Goal: Information Seeking & Learning: Learn about a topic

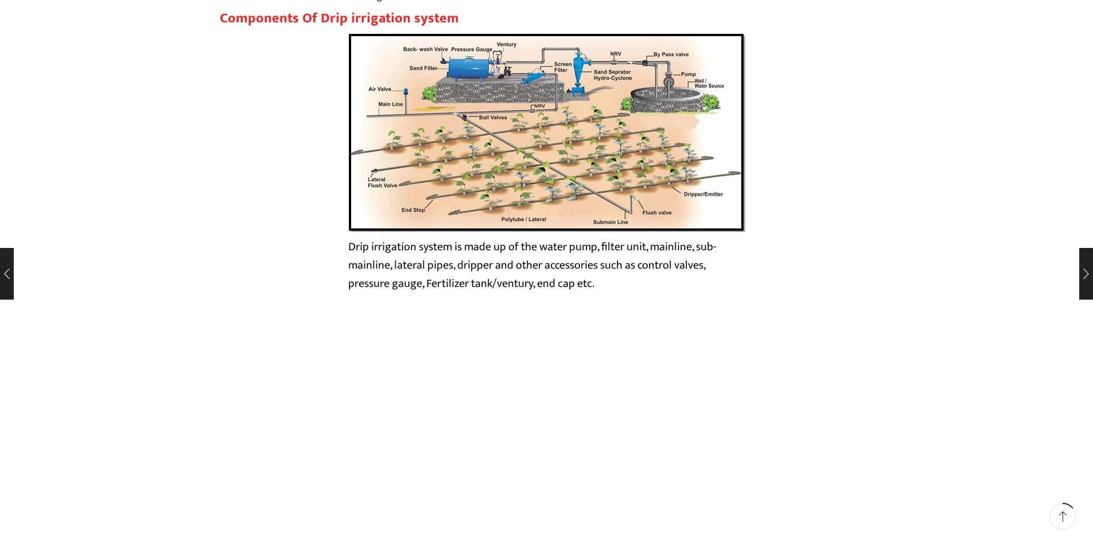
scroll to position [1893, 0]
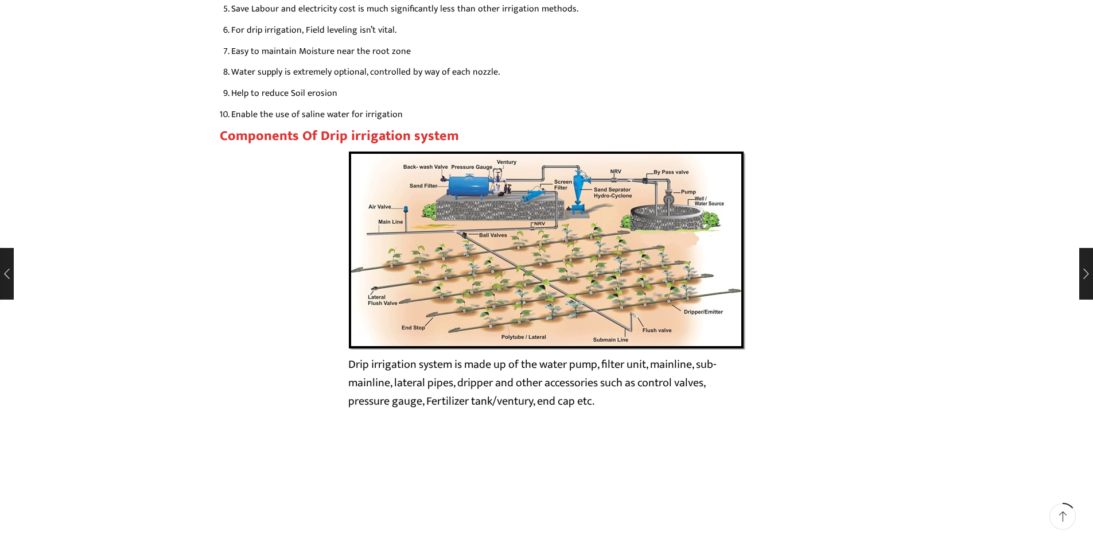
click at [545, 248] on img at bounding box center [546, 249] width 397 height 199
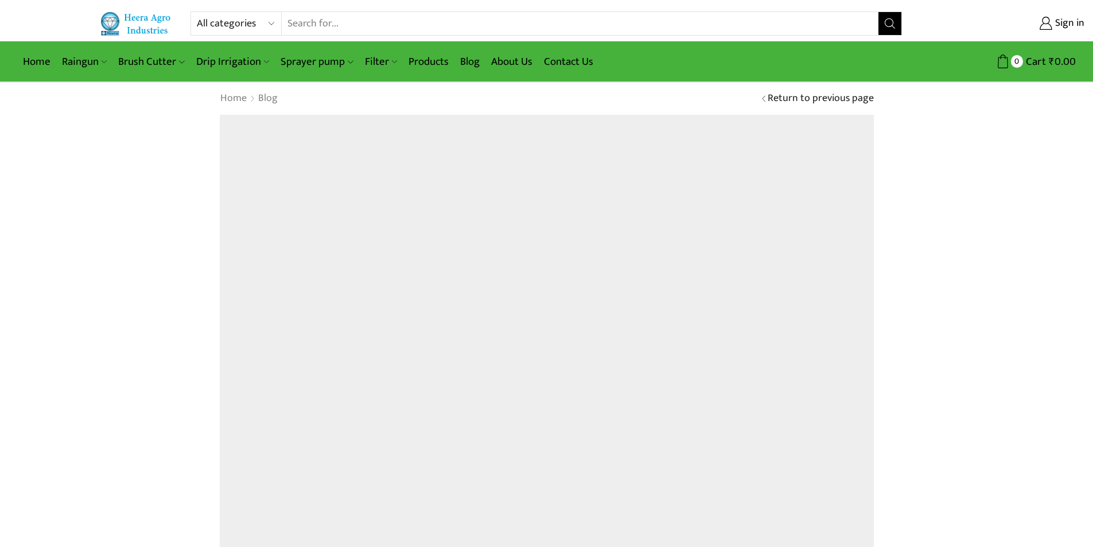
scroll to position [2205, 0]
